Goal: Information Seeking & Learning: Learn about a topic

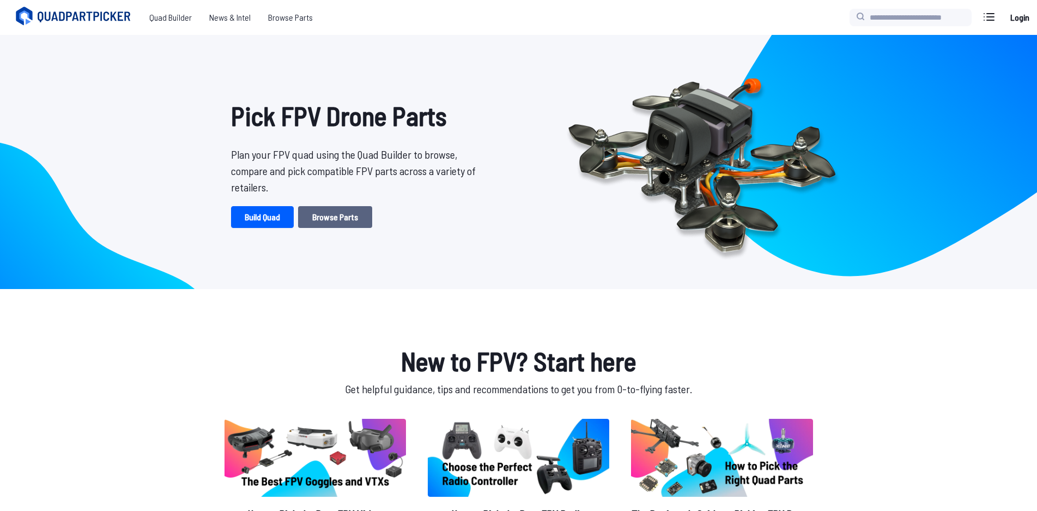
click at [357, 218] on link "Browse Parts" at bounding box center [335, 217] width 74 height 22
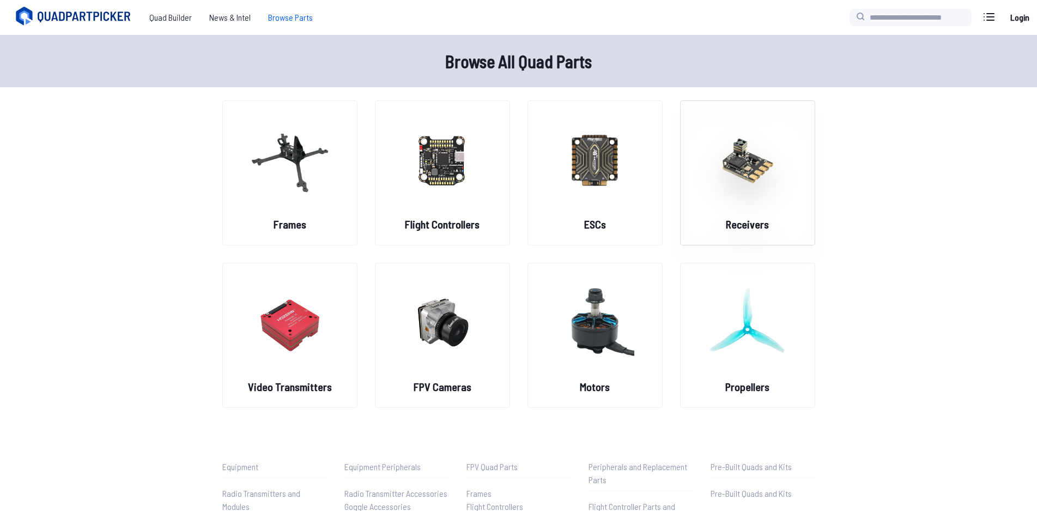
click at [778, 171] on img at bounding box center [748, 160] width 78 height 96
click at [733, 167] on img at bounding box center [748, 160] width 78 height 96
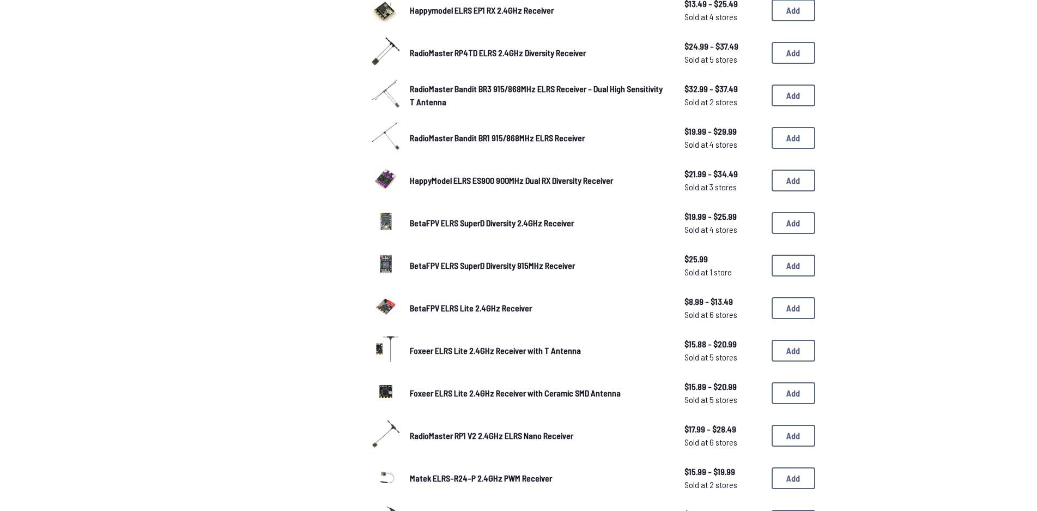
scroll to position [545, 0]
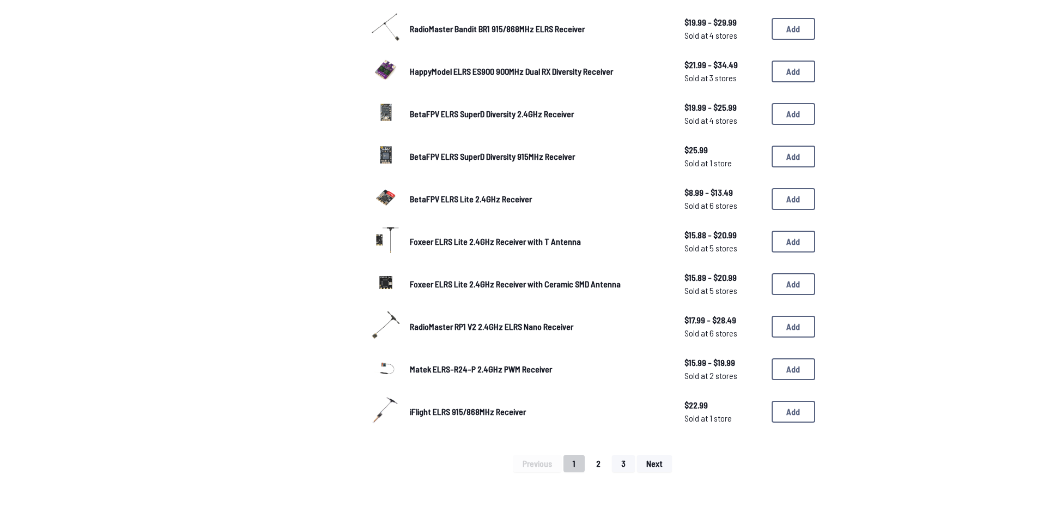
click at [600, 461] on button "2" at bounding box center [598, 463] width 23 height 17
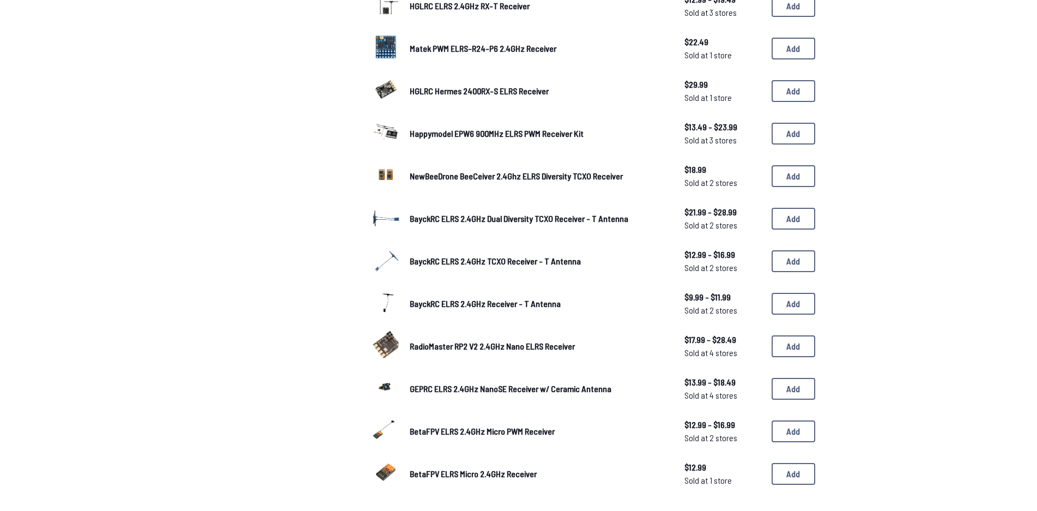
scroll to position [545, 0]
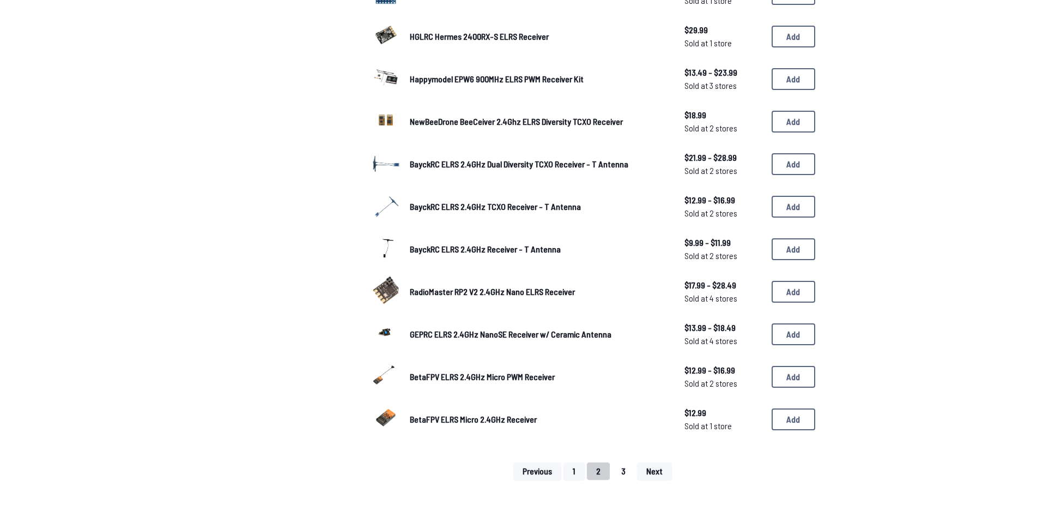
click at [625, 474] on button "3" at bounding box center [623, 470] width 23 height 17
